Goal: Task Accomplishment & Management: Complete application form

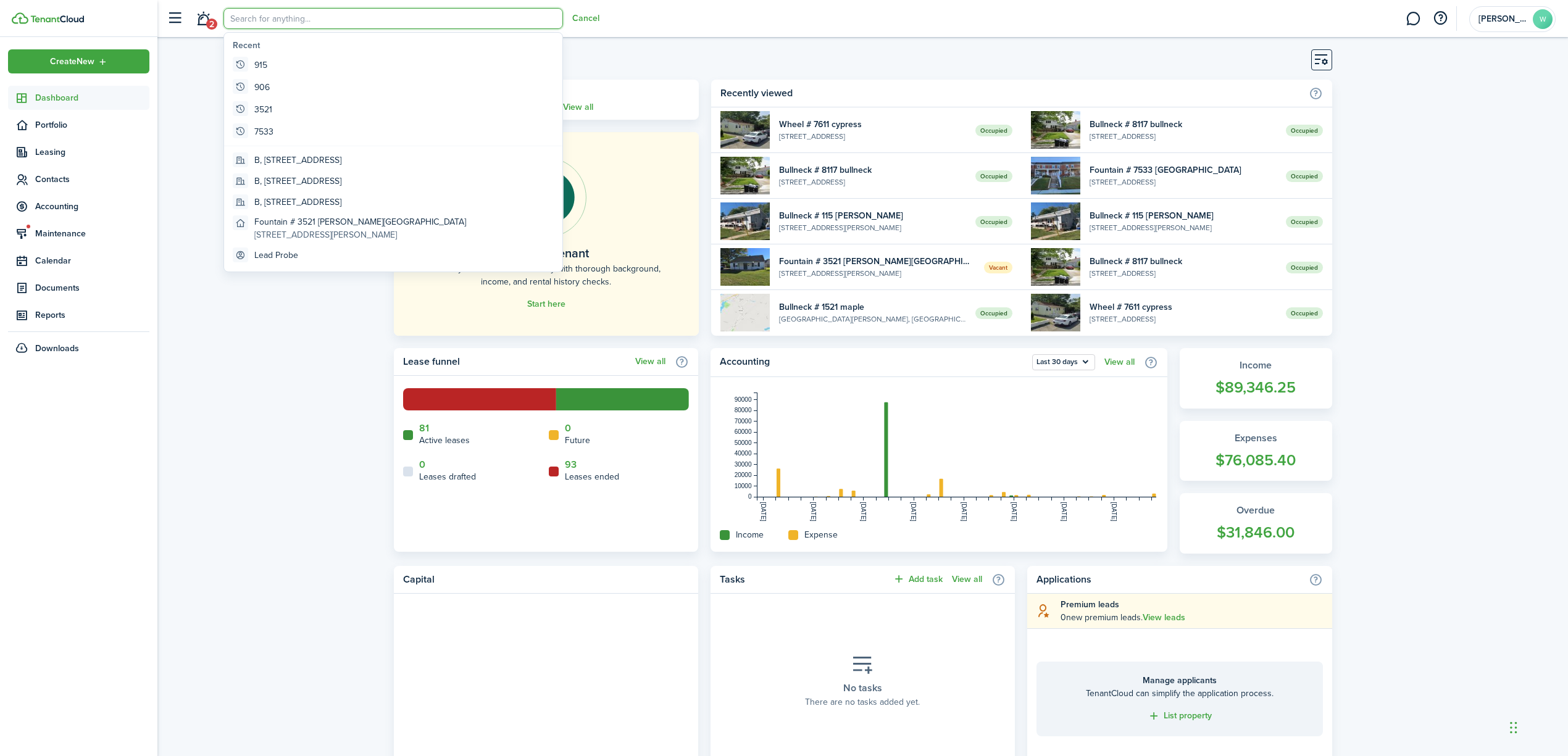
click at [317, 353] on div "Dashboard [DATE], [DATE] There are no reminders for [DATE] . View all Screen a …" at bounding box center [862, 625] width 1411 height 1164
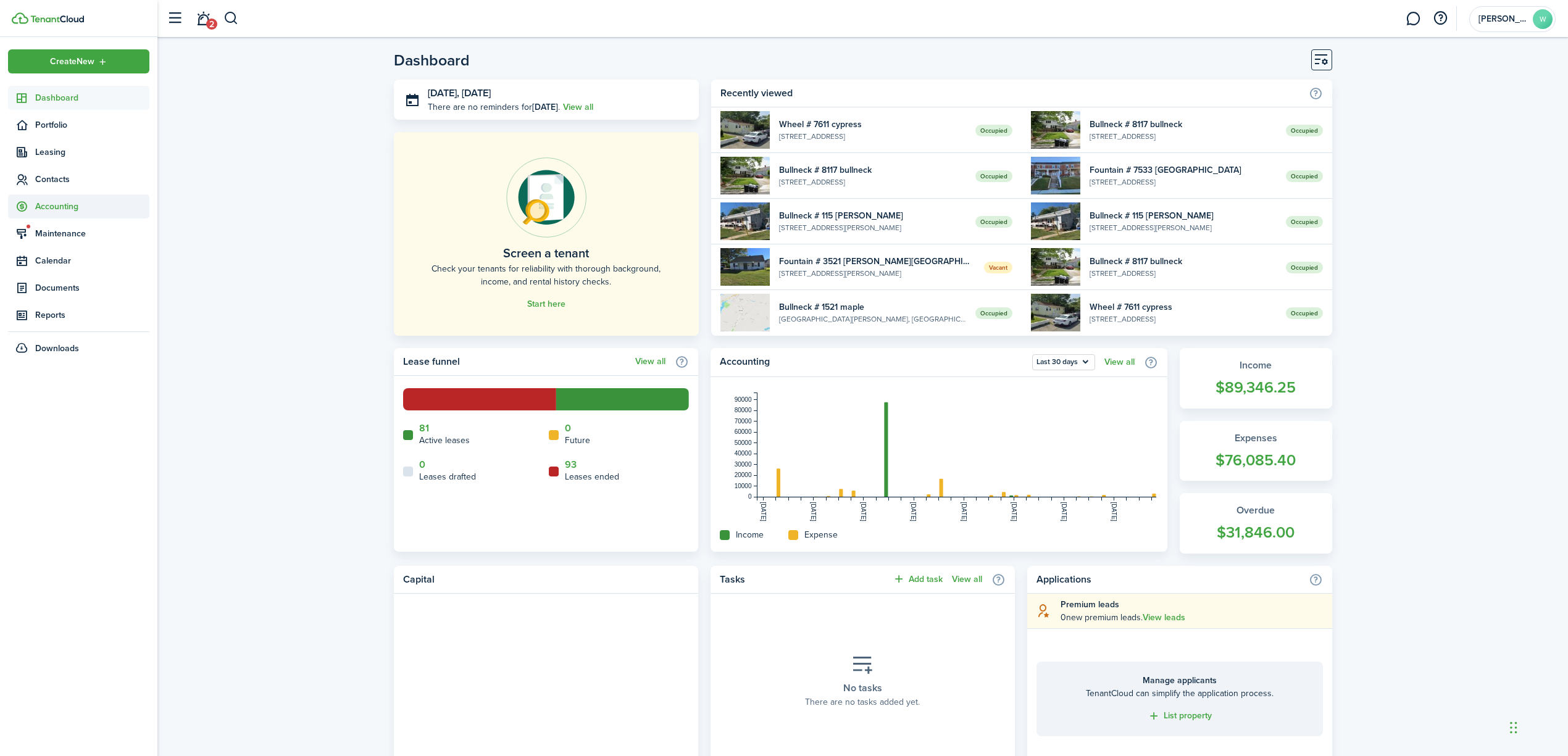
click at [55, 215] on span "Accounting" at bounding box center [78, 207] width 141 height 24
click at [55, 235] on span "Transactions" at bounding box center [92, 235] width 114 height 13
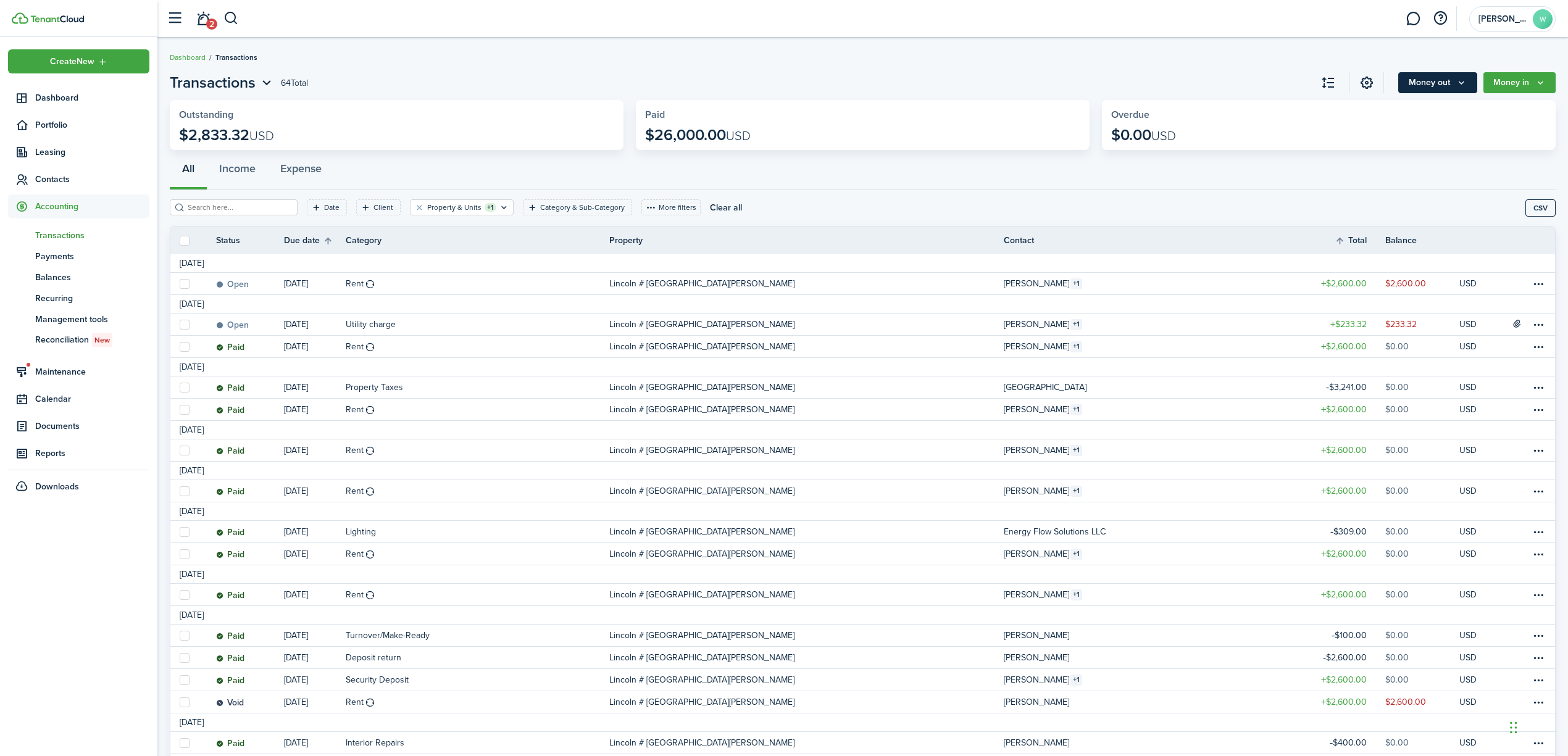
click at [1431, 87] on button "Money out" at bounding box center [1438, 83] width 79 height 21
click at [1428, 108] on link "Expense invoice" at bounding box center [1424, 110] width 108 height 22
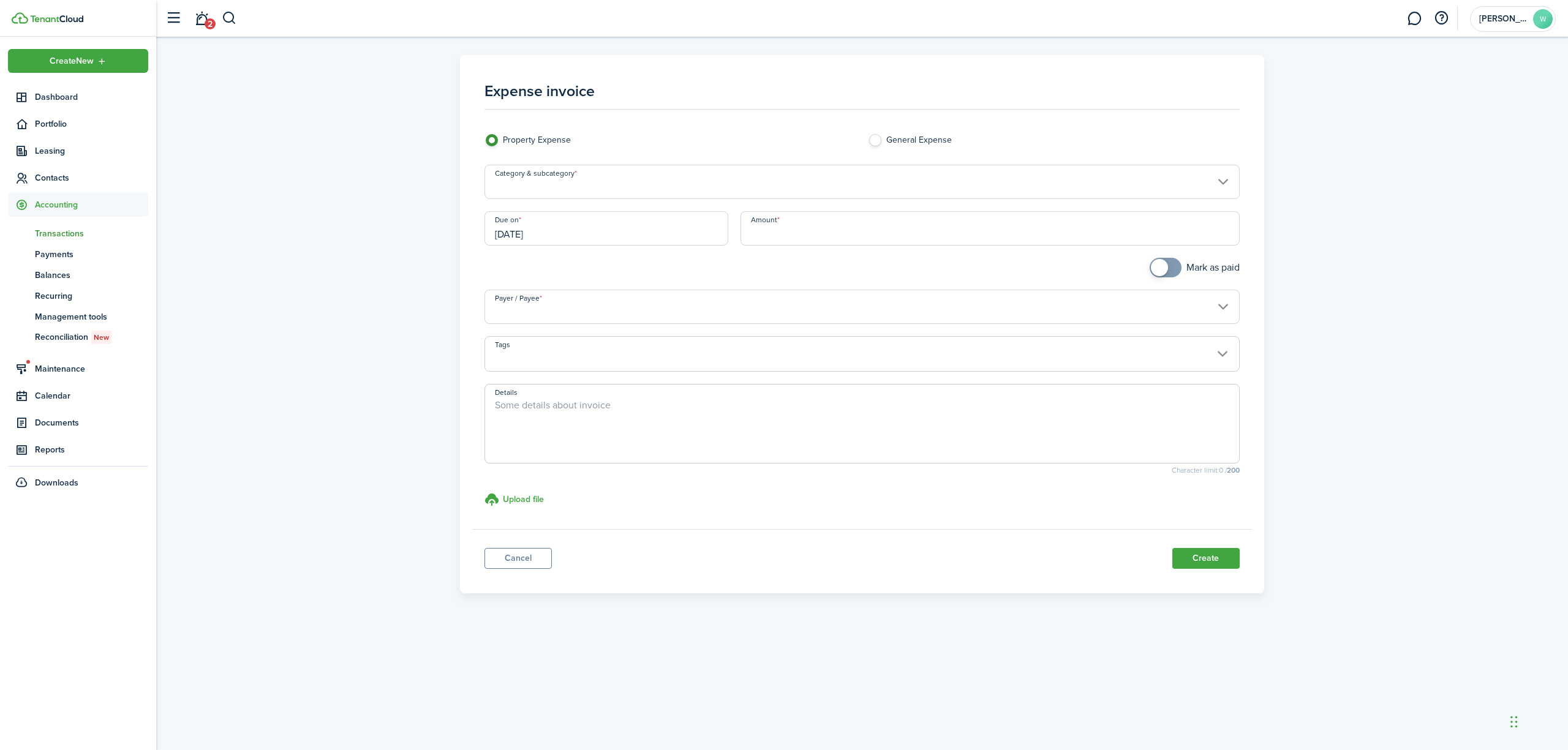
click at [733, 185] on input "Category & subcategory" at bounding box center [862, 182] width 755 height 34
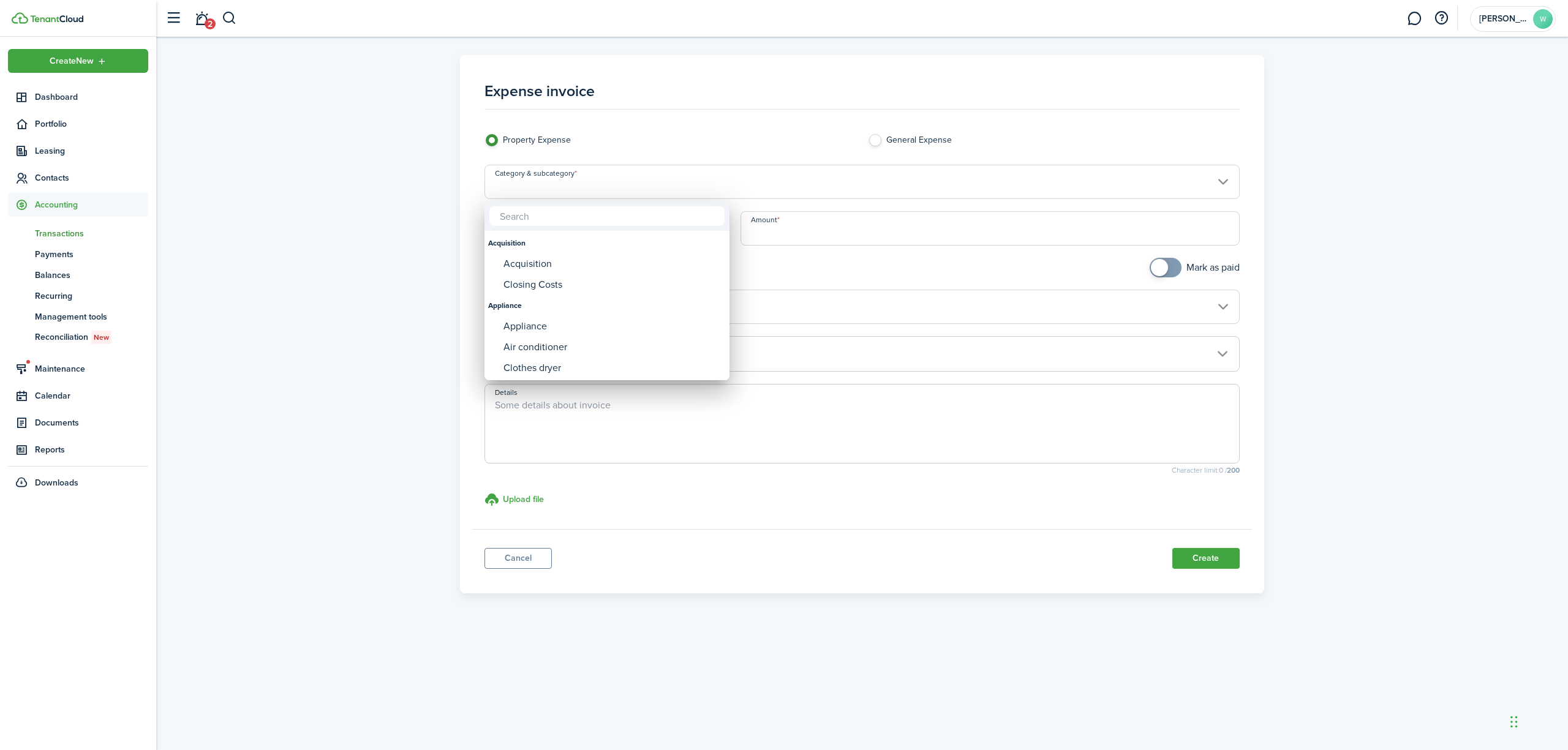
click at [735, 185] on div at bounding box center [784, 375] width 1764 height 946
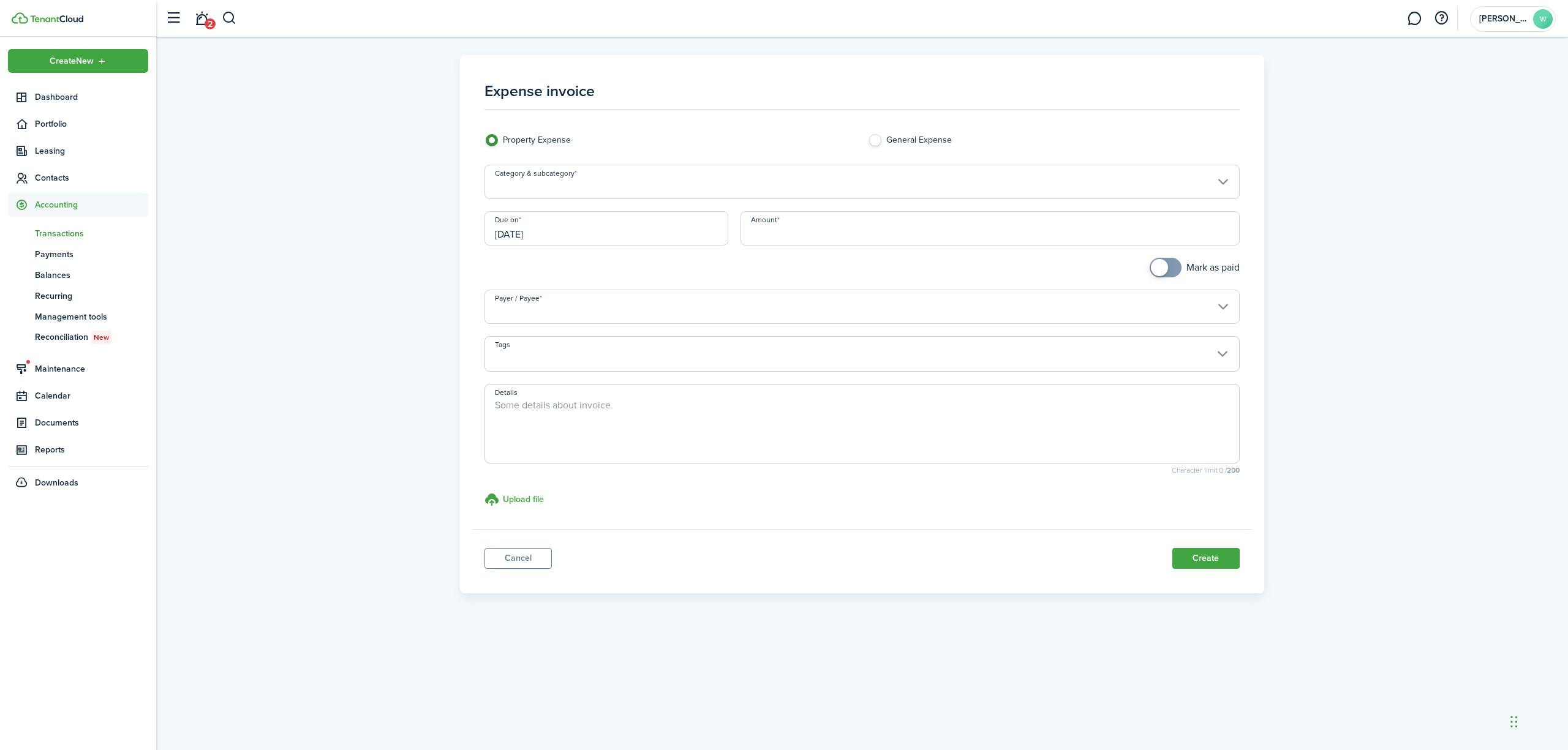
click at [735, 185] on input "Category & subcategory" at bounding box center [862, 182] width 755 height 34
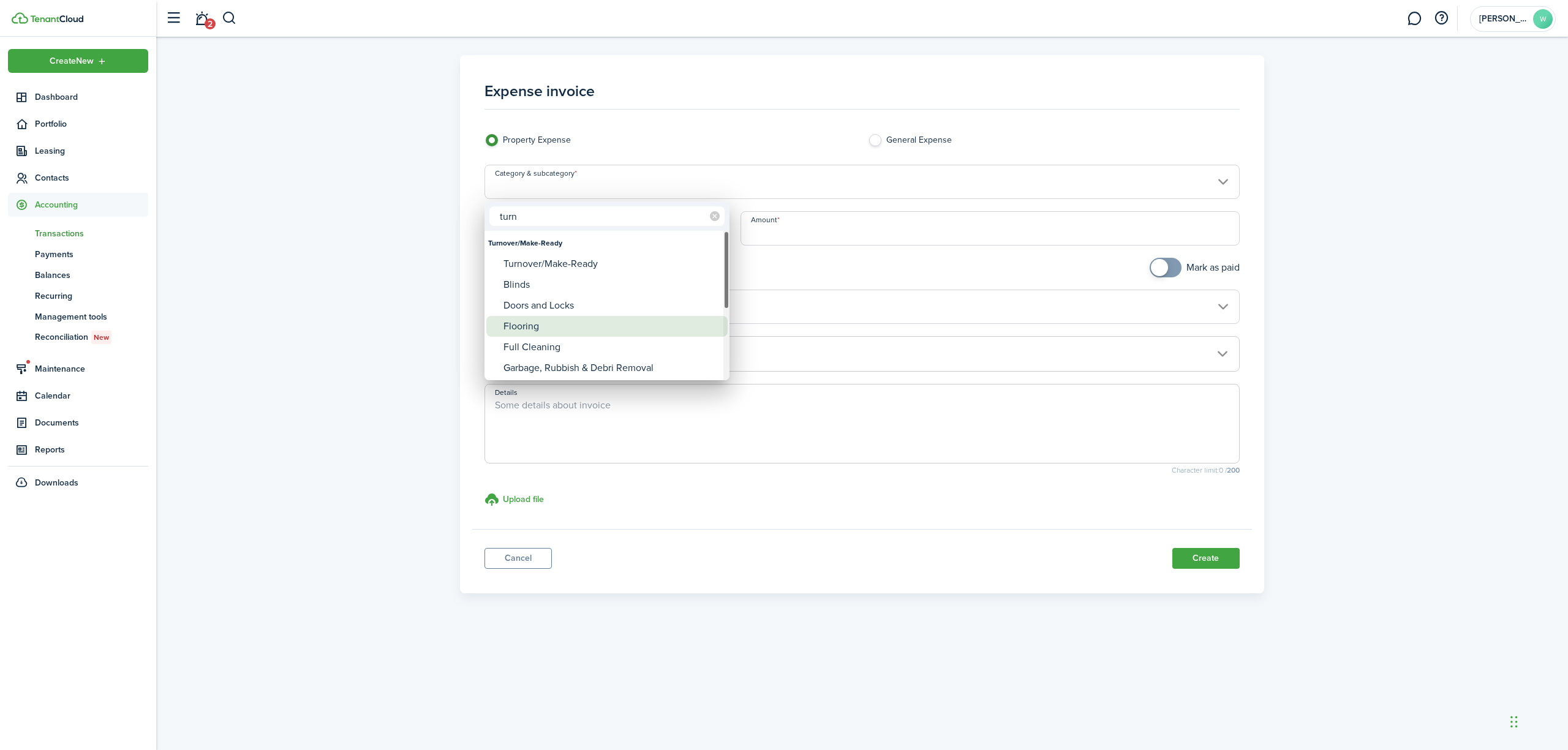
type input "turn"
click at [615, 334] on div "Flooring" at bounding box center [612, 327] width 217 height 21
type input "Turnover/Make-Ready / Flooring"
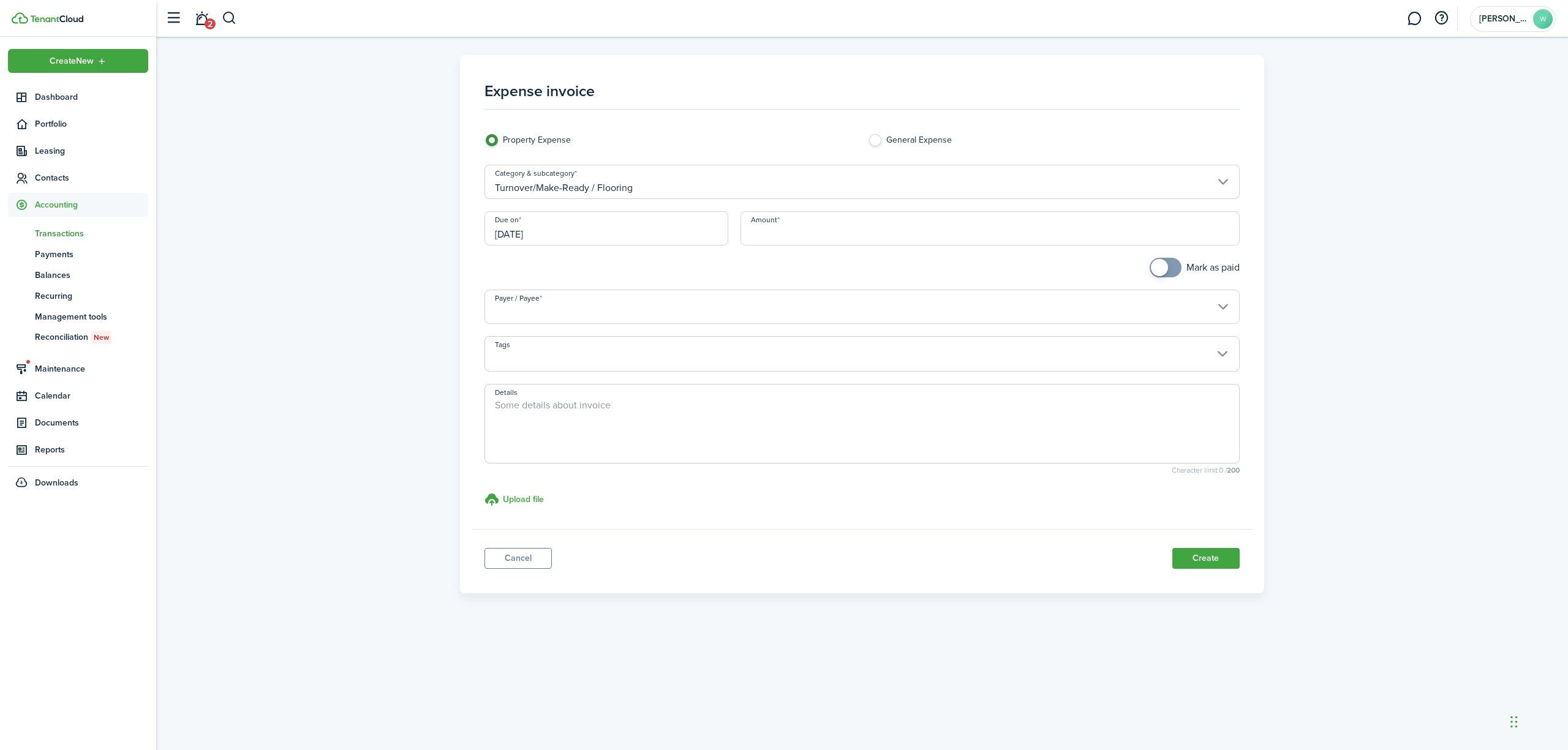
click at [812, 228] on input "Amount" at bounding box center [990, 228] width 499 height 34
type input "$512.00"
checkbox input "true"
click at [1172, 269] on span at bounding box center [1165, 268] width 12 height 19
click at [775, 305] on input "Payer / Payee" at bounding box center [862, 306] width 755 height 34
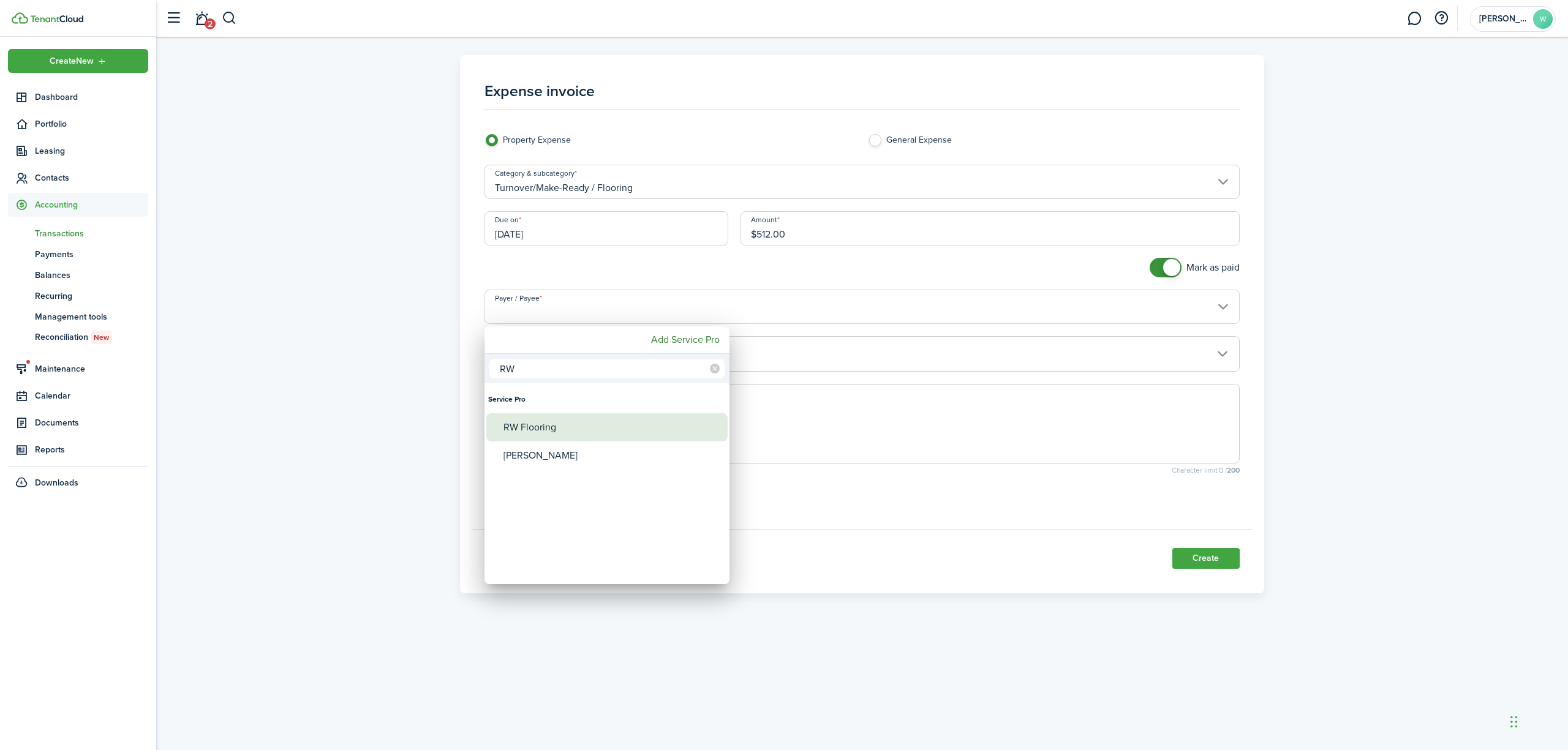
type input "RW"
click at [571, 428] on div "RW Flooring" at bounding box center [612, 427] width 217 height 28
type input "RW Flooring"
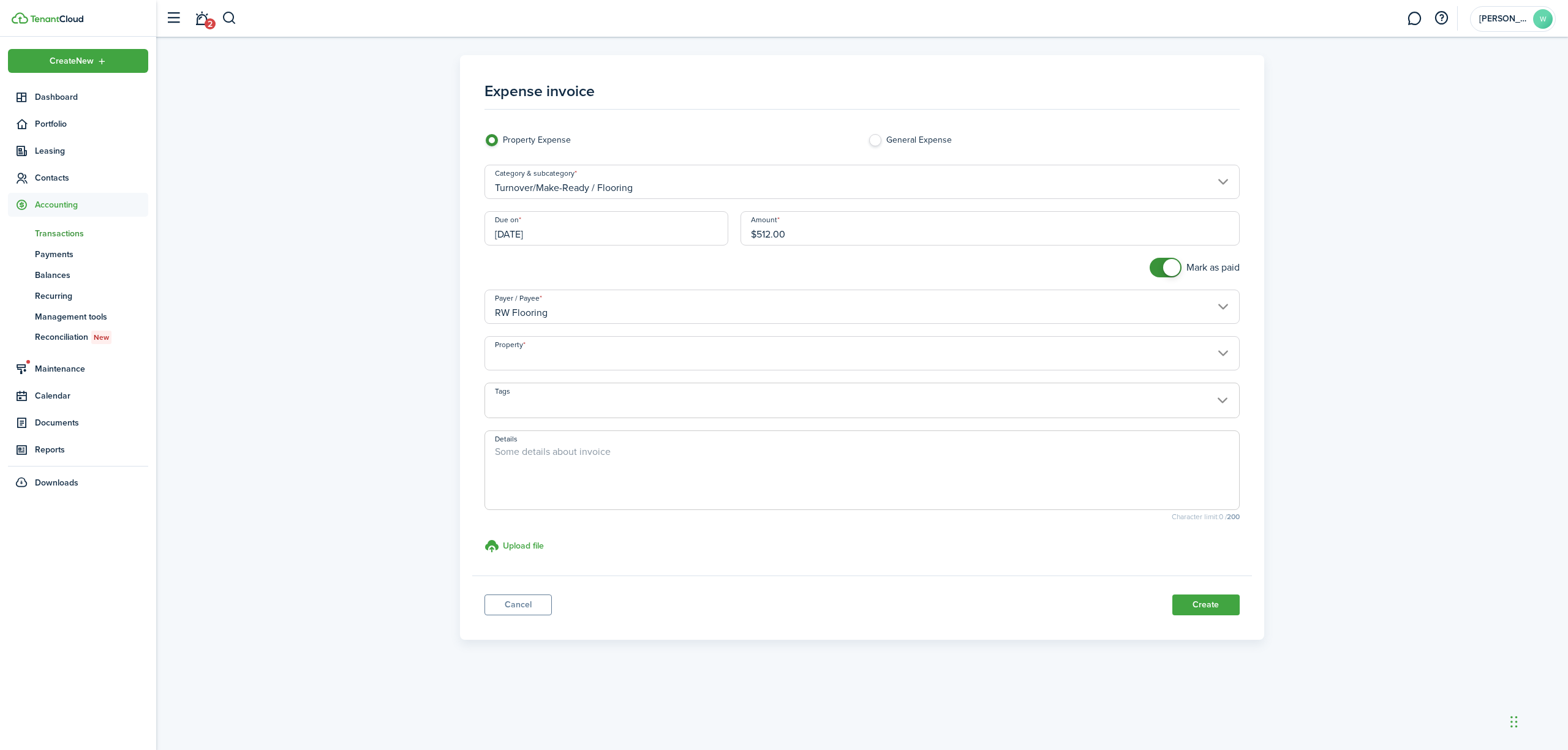
click at [650, 365] on input "Property" at bounding box center [862, 353] width 755 height 34
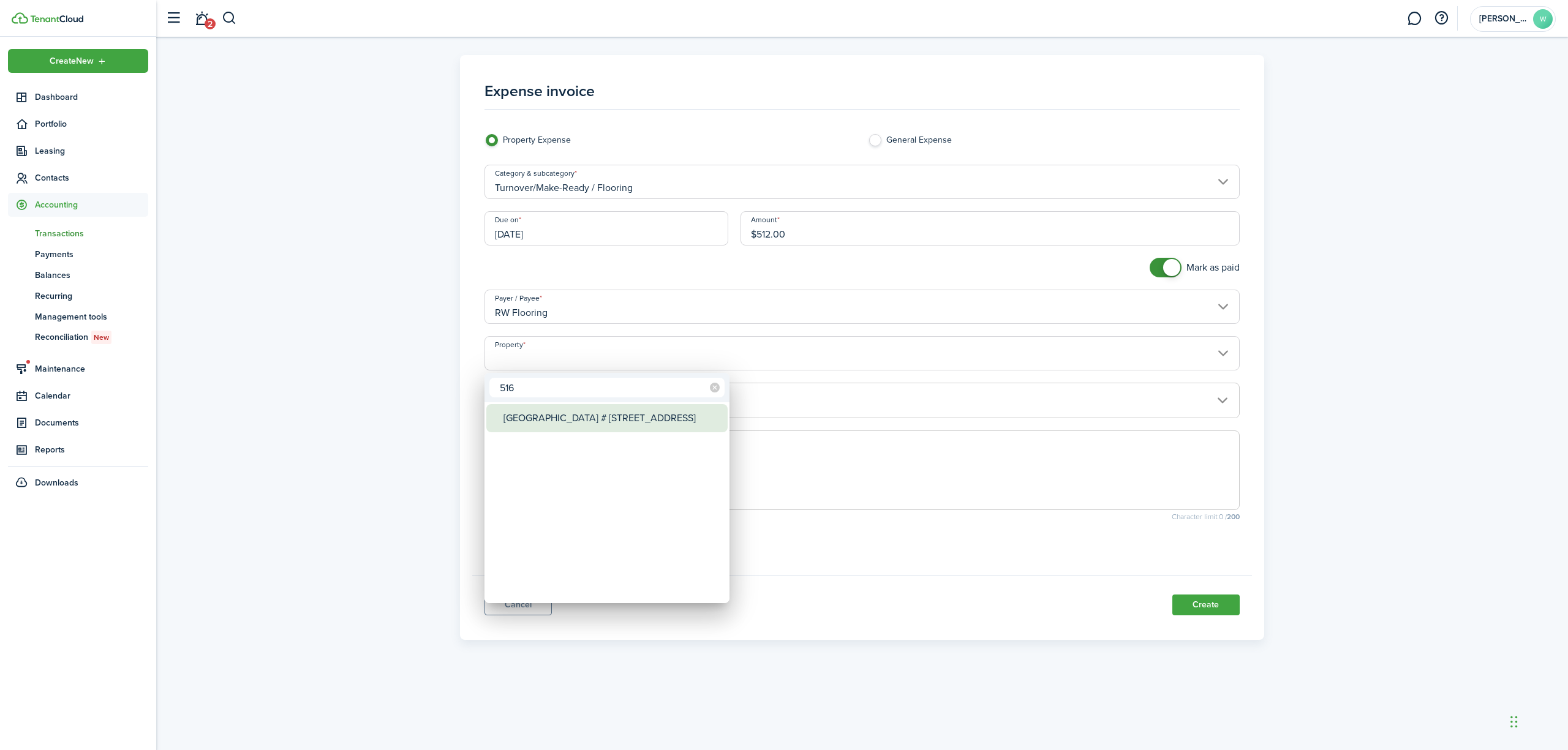
type input "516"
click at [648, 428] on div "[GEOGRAPHIC_DATA] # [STREET_ADDRESS]" at bounding box center [612, 418] width 217 height 28
type input "[GEOGRAPHIC_DATA] # [STREET_ADDRESS]"
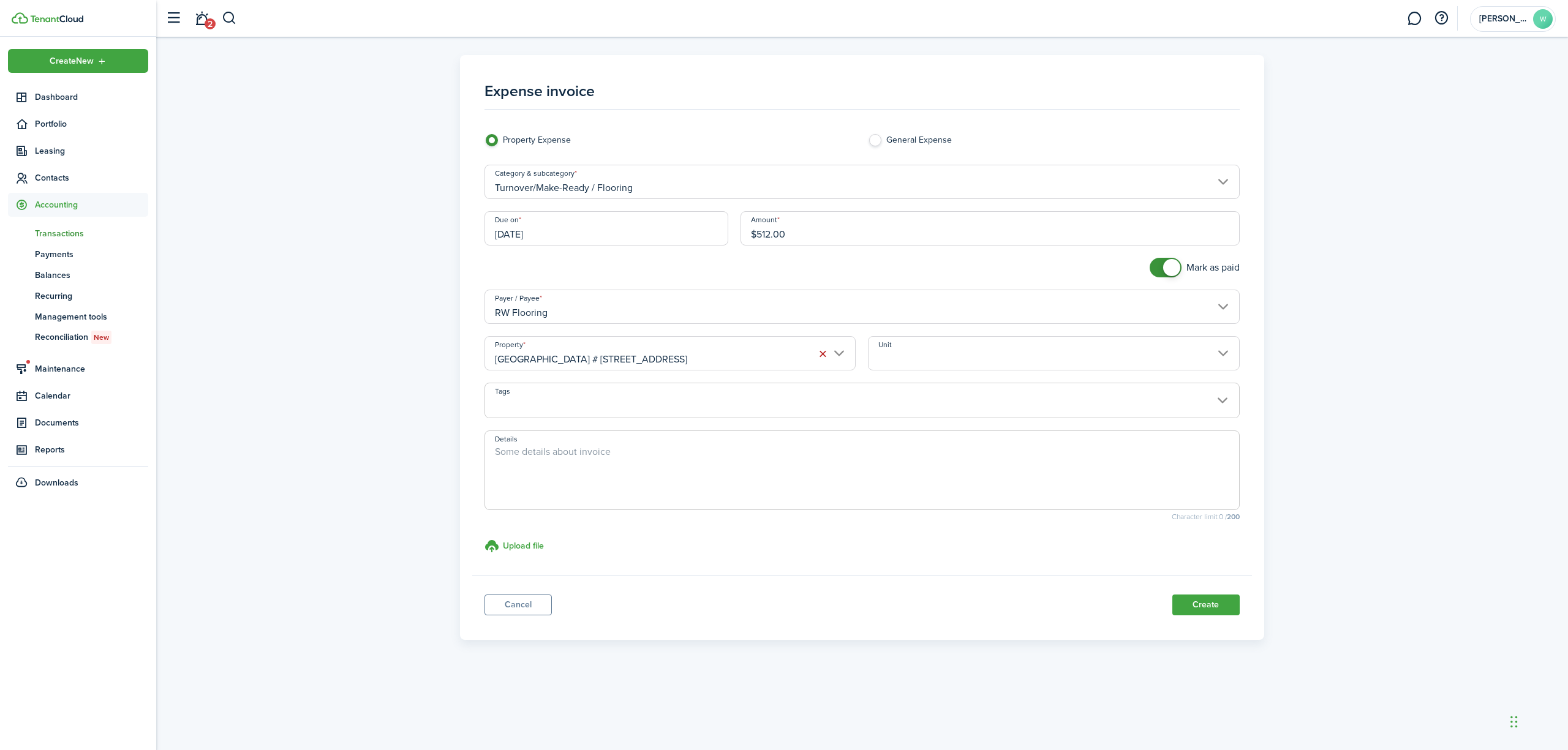
click at [930, 353] on input "Unit" at bounding box center [1053, 353] width 371 height 34
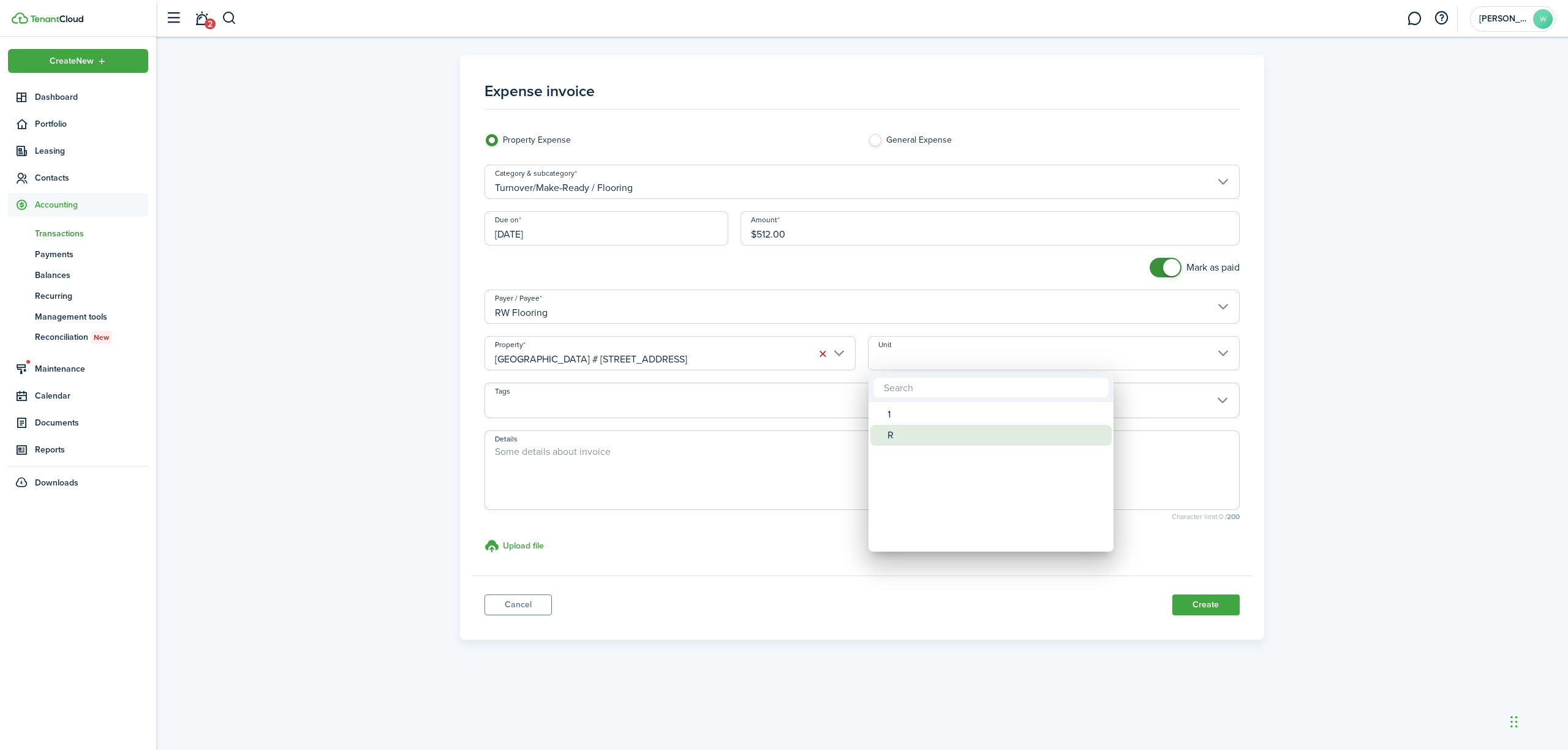
click at [914, 430] on div "R" at bounding box center [995, 436] width 217 height 21
type input "R"
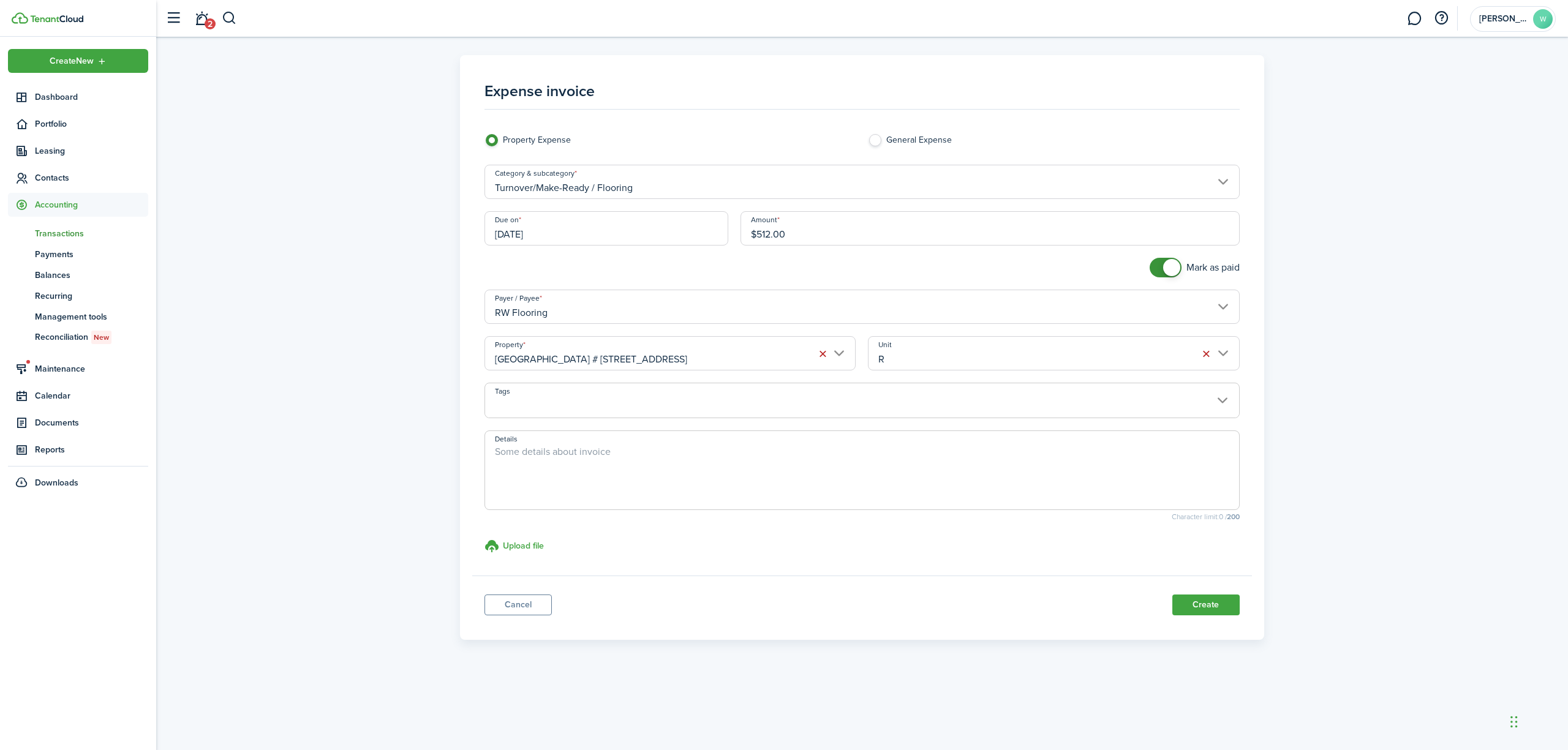
click at [552, 468] on textarea "Details" at bounding box center [862, 474] width 754 height 59
type textarea "Flooring in foyer - glue down"
click at [1204, 600] on button "Create" at bounding box center [1206, 605] width 67 height 21
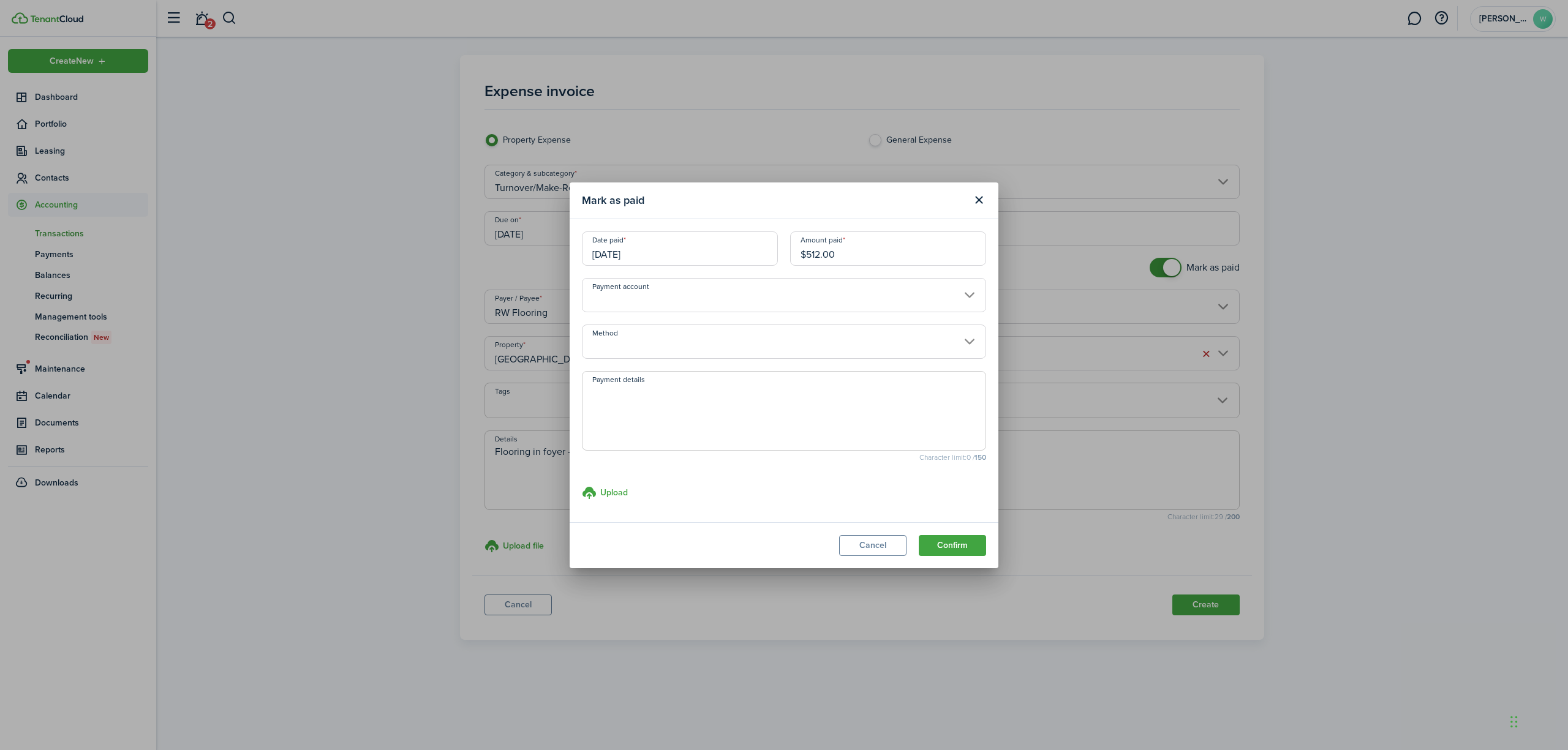
click at [731, 335] on input "Method" at bounding box center [784, 341] width 404 height 34
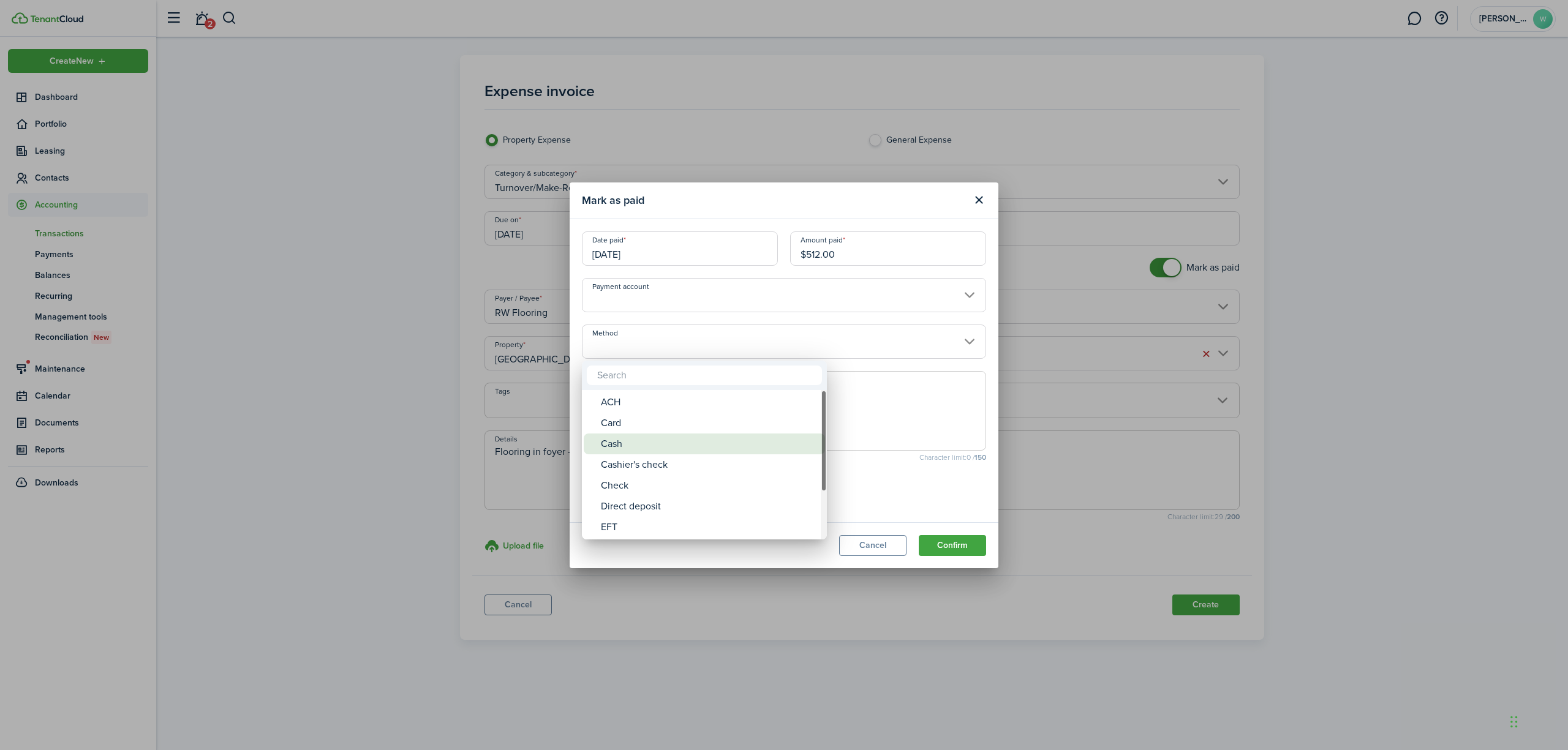
click at [690, 440] on div "Cash" at bounding box center [709, 444] width 217 height 21
type input "Cash"
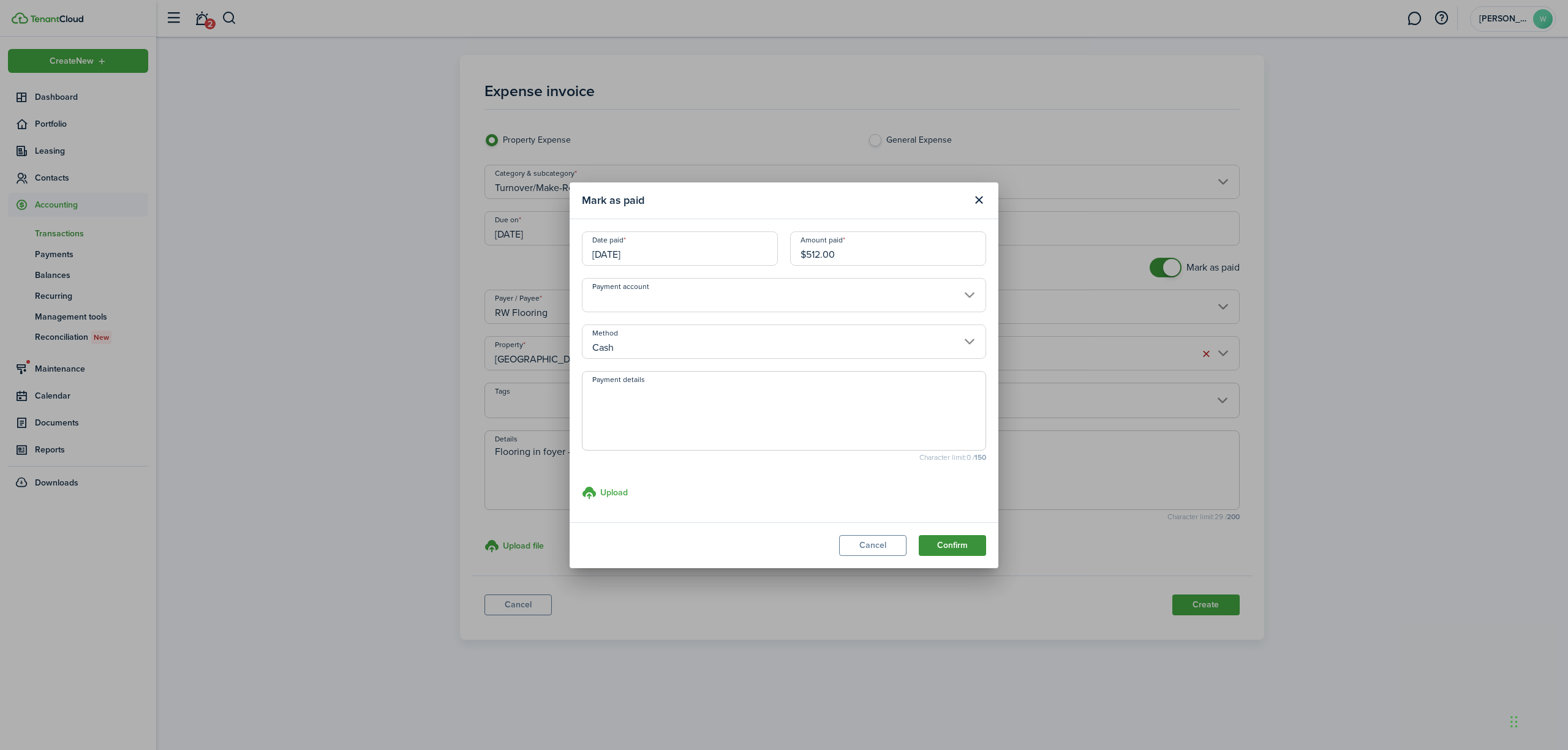
click at [957, 547] on button "Confirm" at bounding box center [952, 546] width 67 height 21
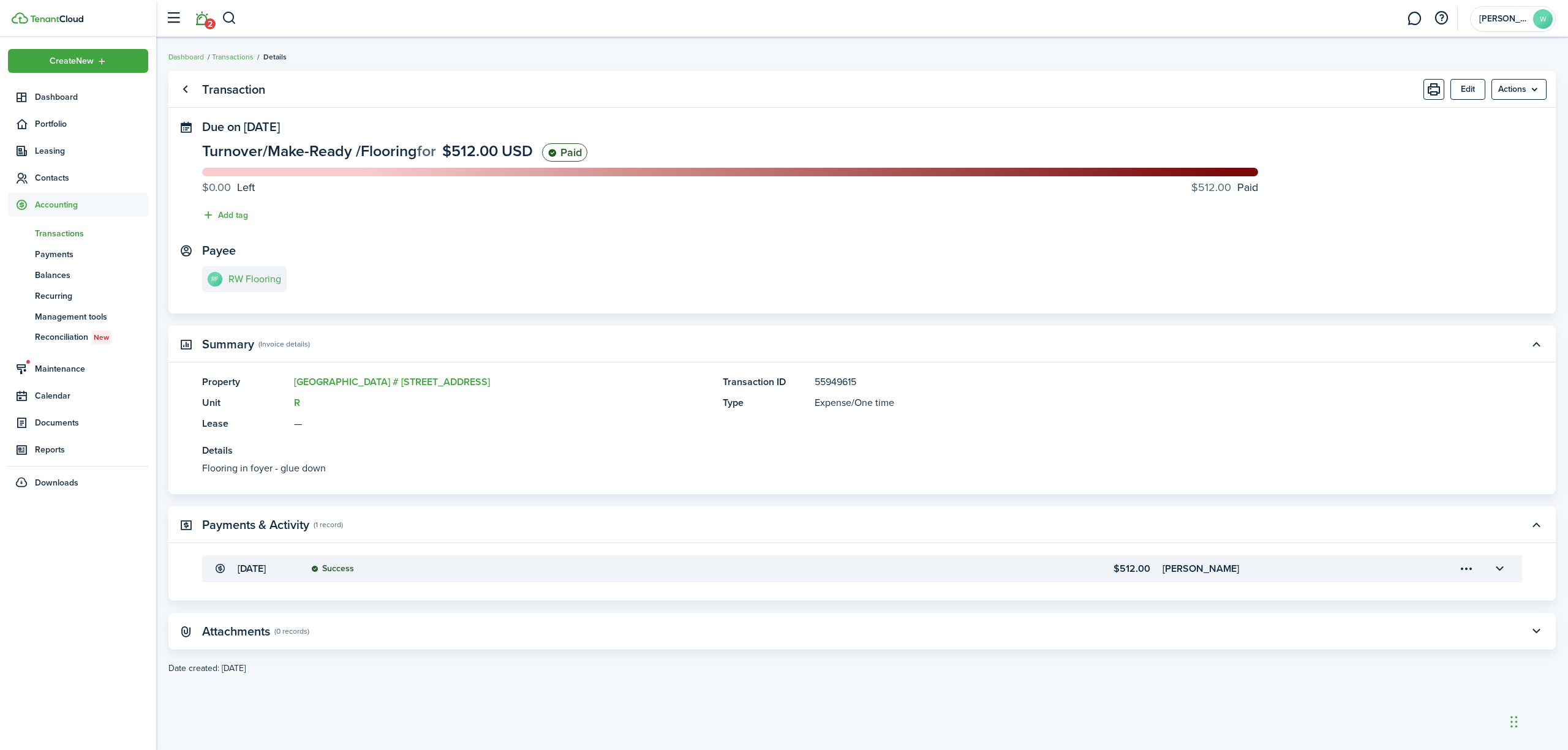
click at [197, 15] on link "2" at bounding box center [201, 19] width 23 height 32
click at [226, 19] on button "button" at bounding box center [229, 19] width 15 height 21
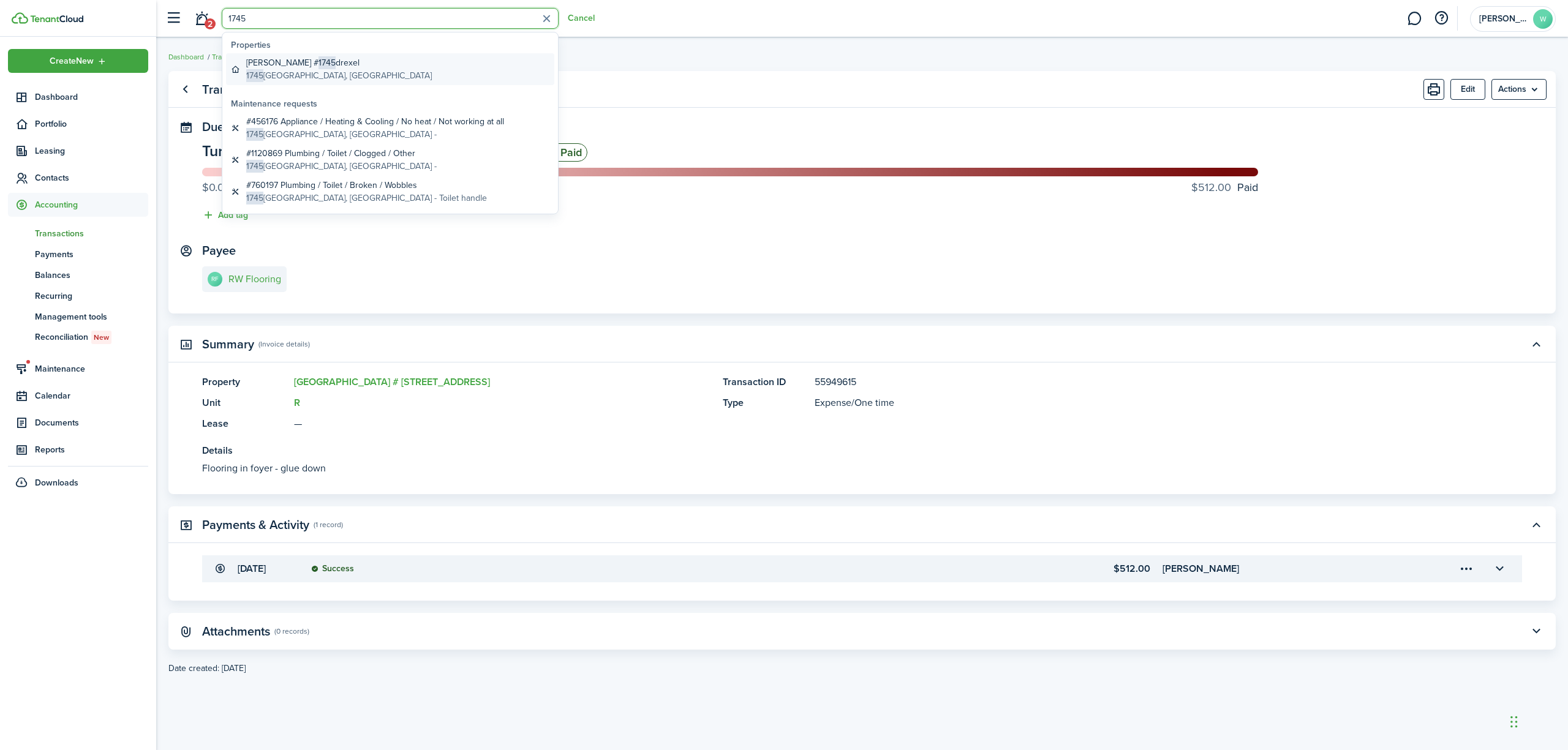
type input "1745"
click at [319, 65] on span "1745" at bounding box center [327, 63] width 17 height 13
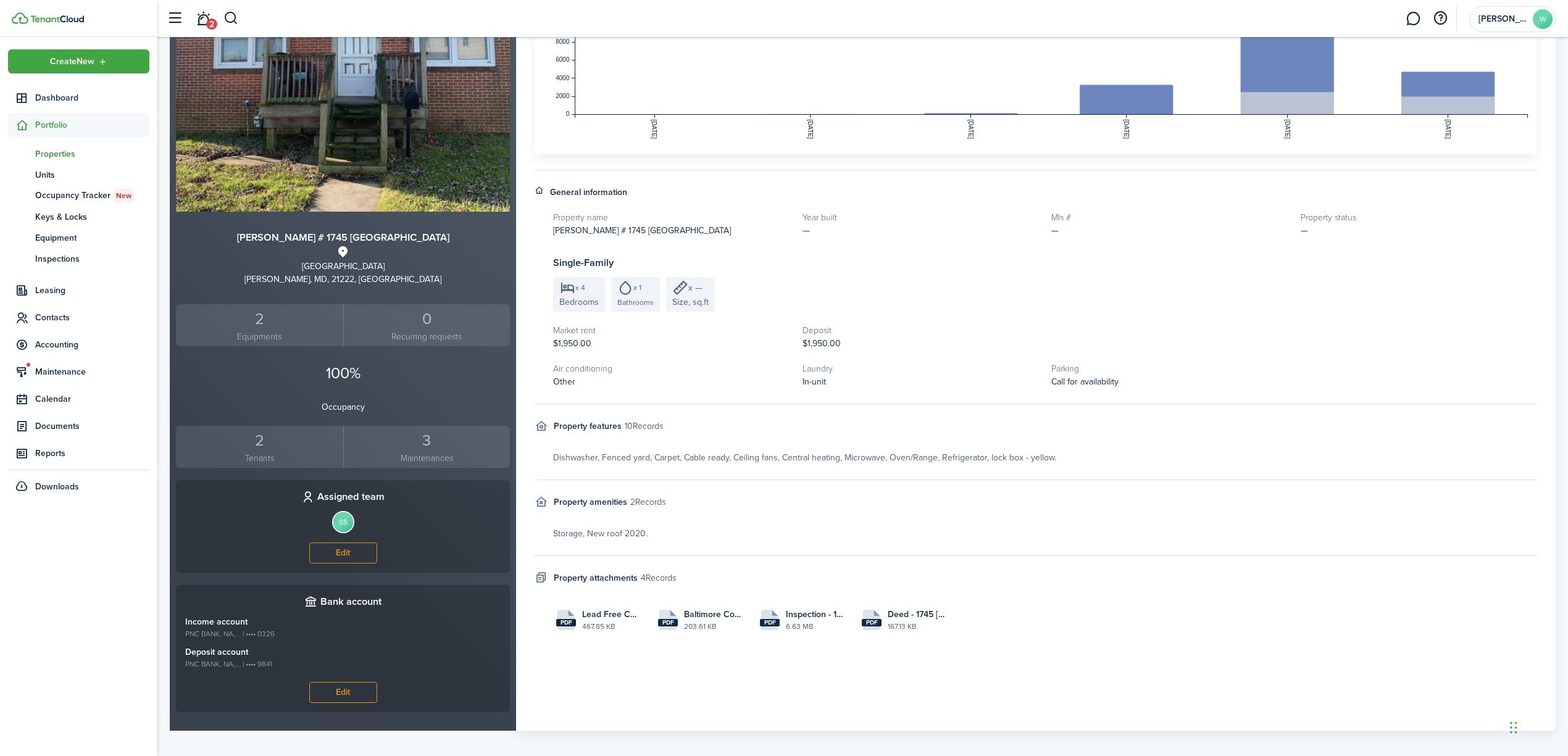
scroll to position [240, 0]
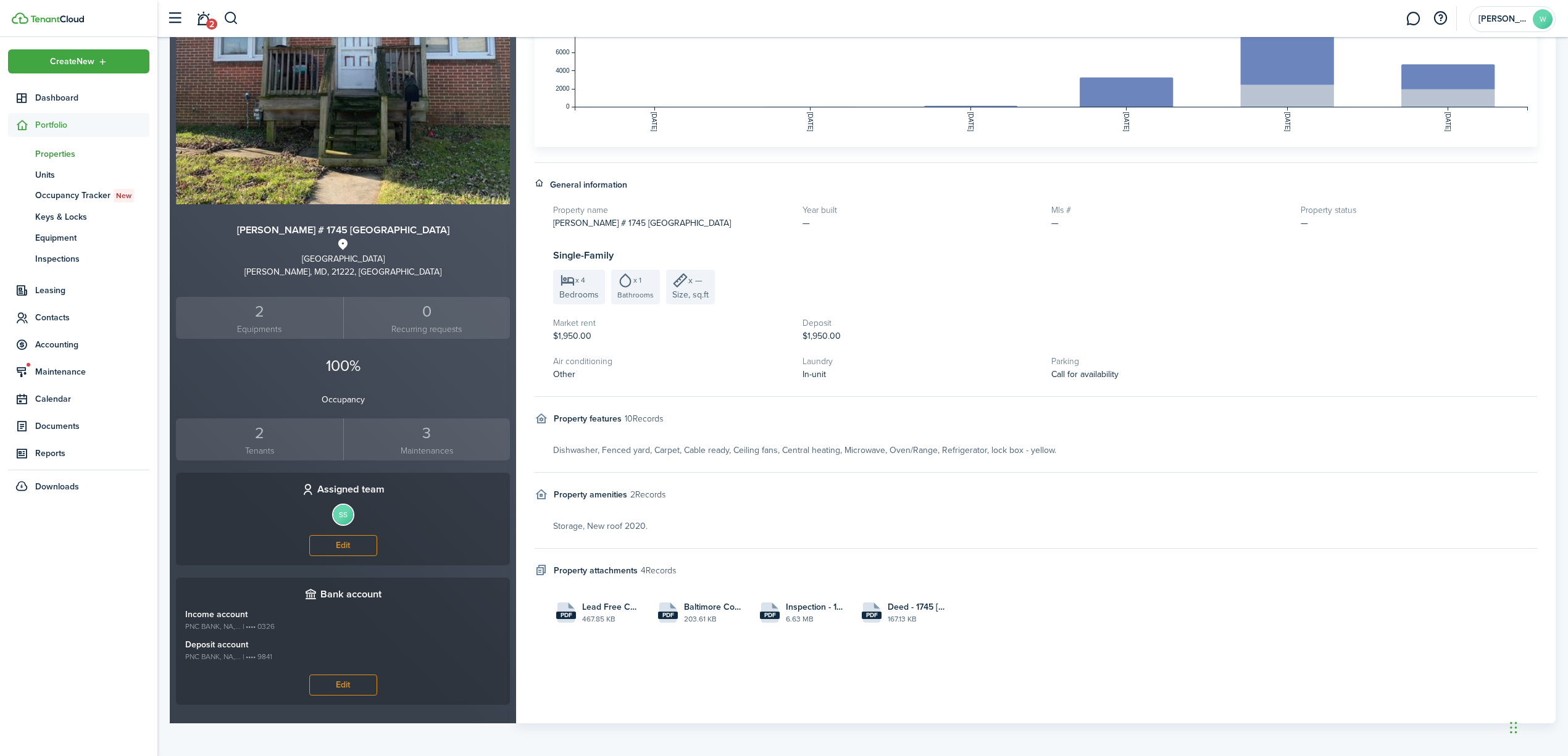
click at [263, 454] on small "Tenants" at bounding box center [260, 451] width 161 height 13
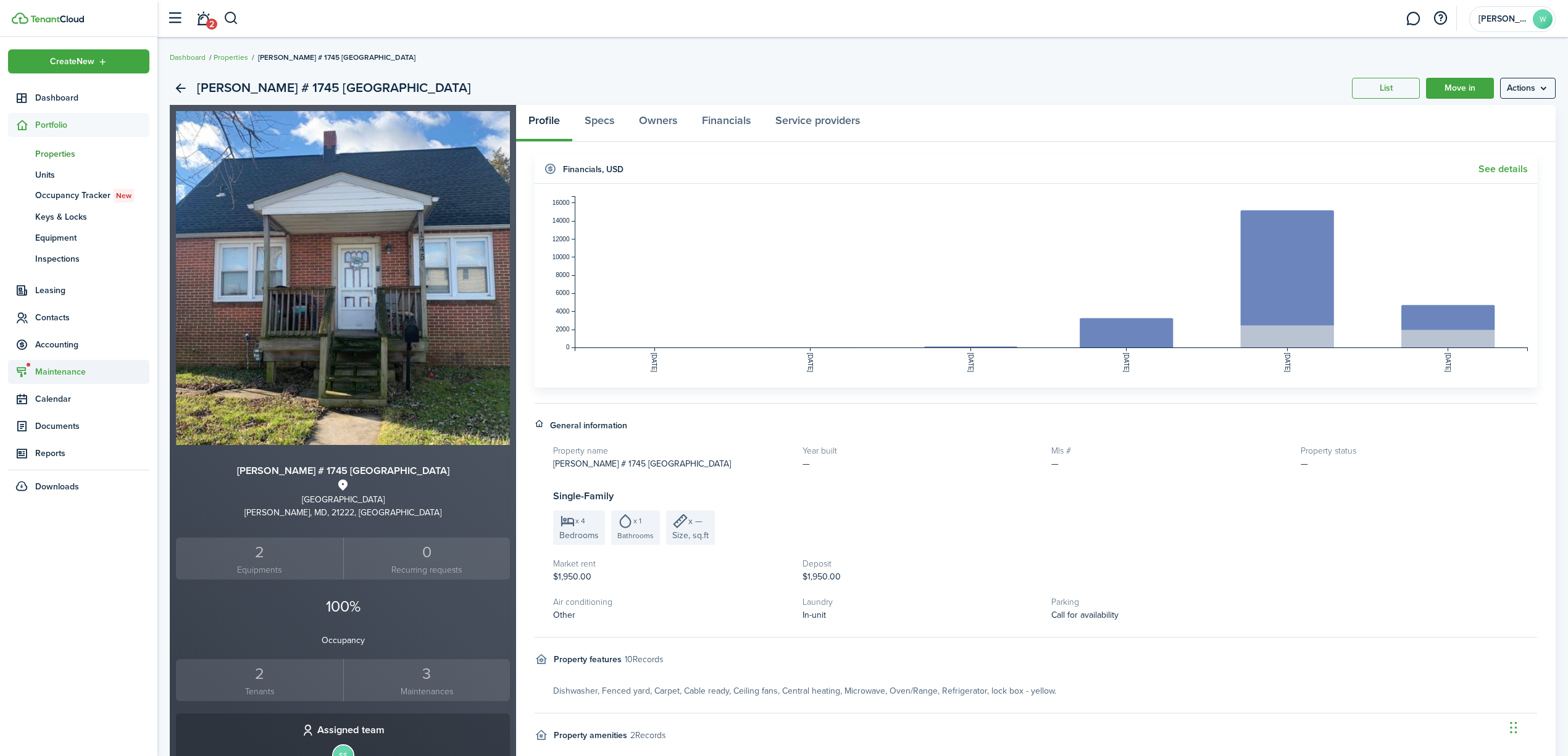
click at [51, 369] on span "Maintenance" at bounding box center [92, 371] width 114 height 13
click at [68, 259] on span "Requests" at bounding box center [80, 262] width 90 height 13
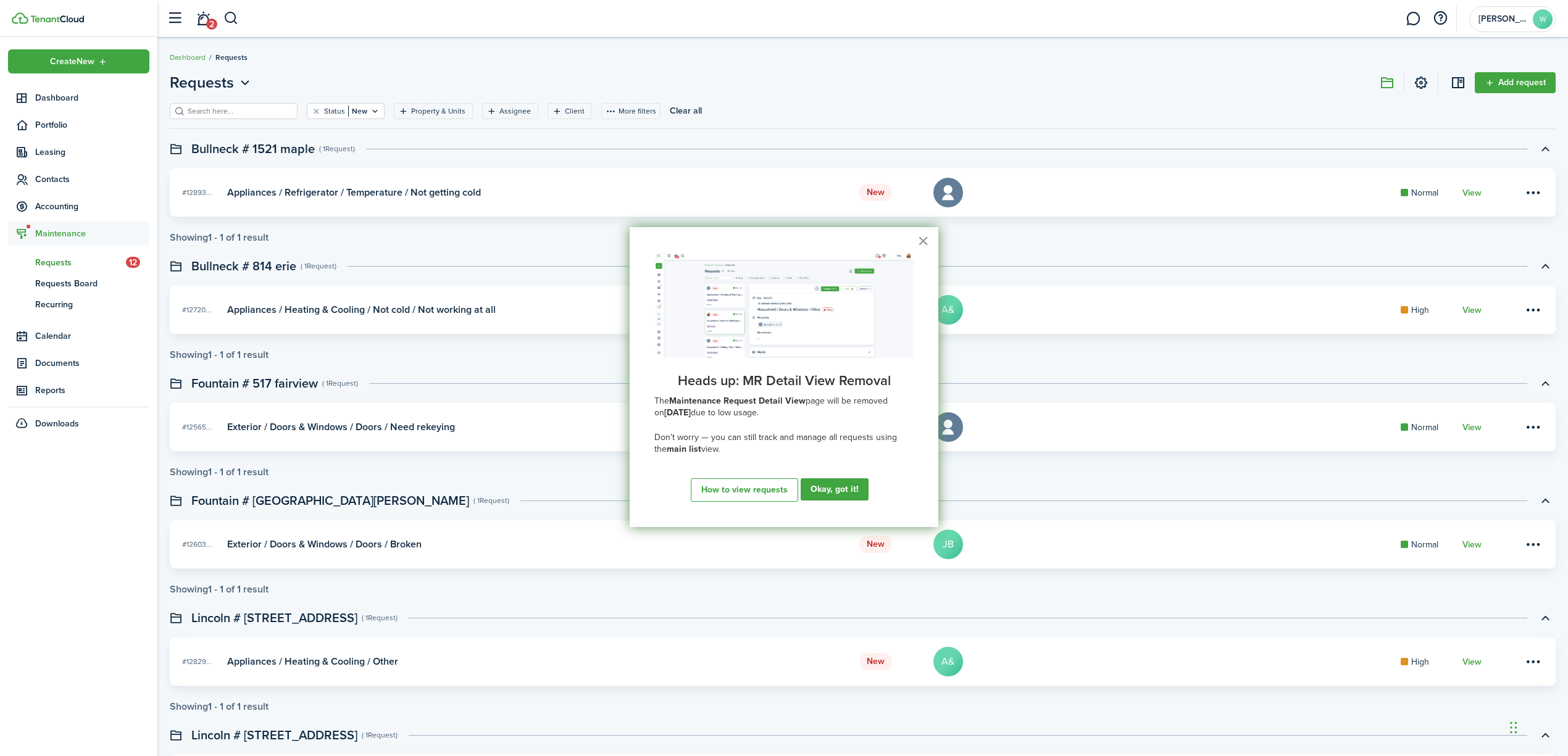
click at [925, 237] on button "×" at bounding box center [923, 240] width 11 height 20
